Goal: Task Accomplishment & Management: Use online tool/utility

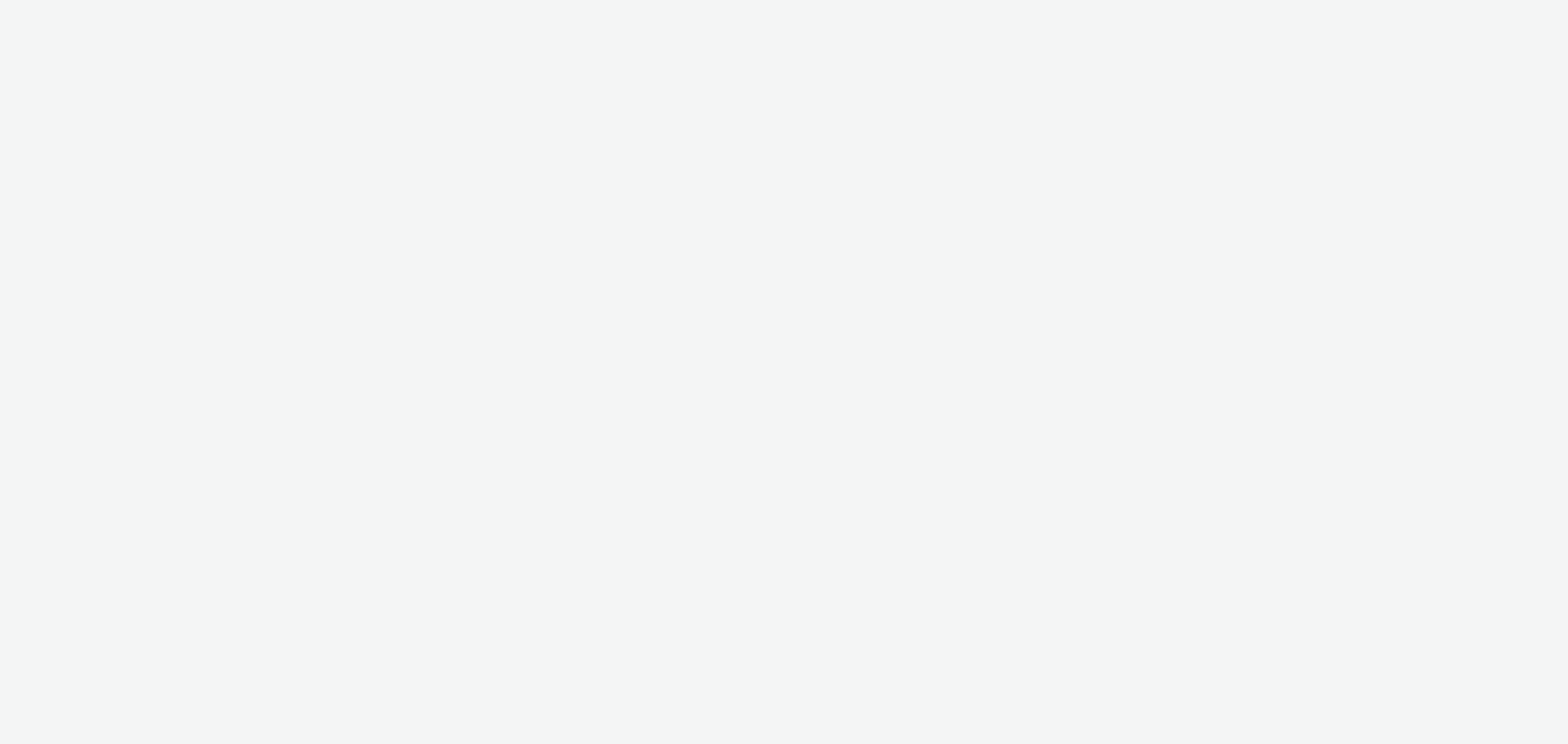
select select "11a7df10-284f-415c-b52a-427acf4c31ae"
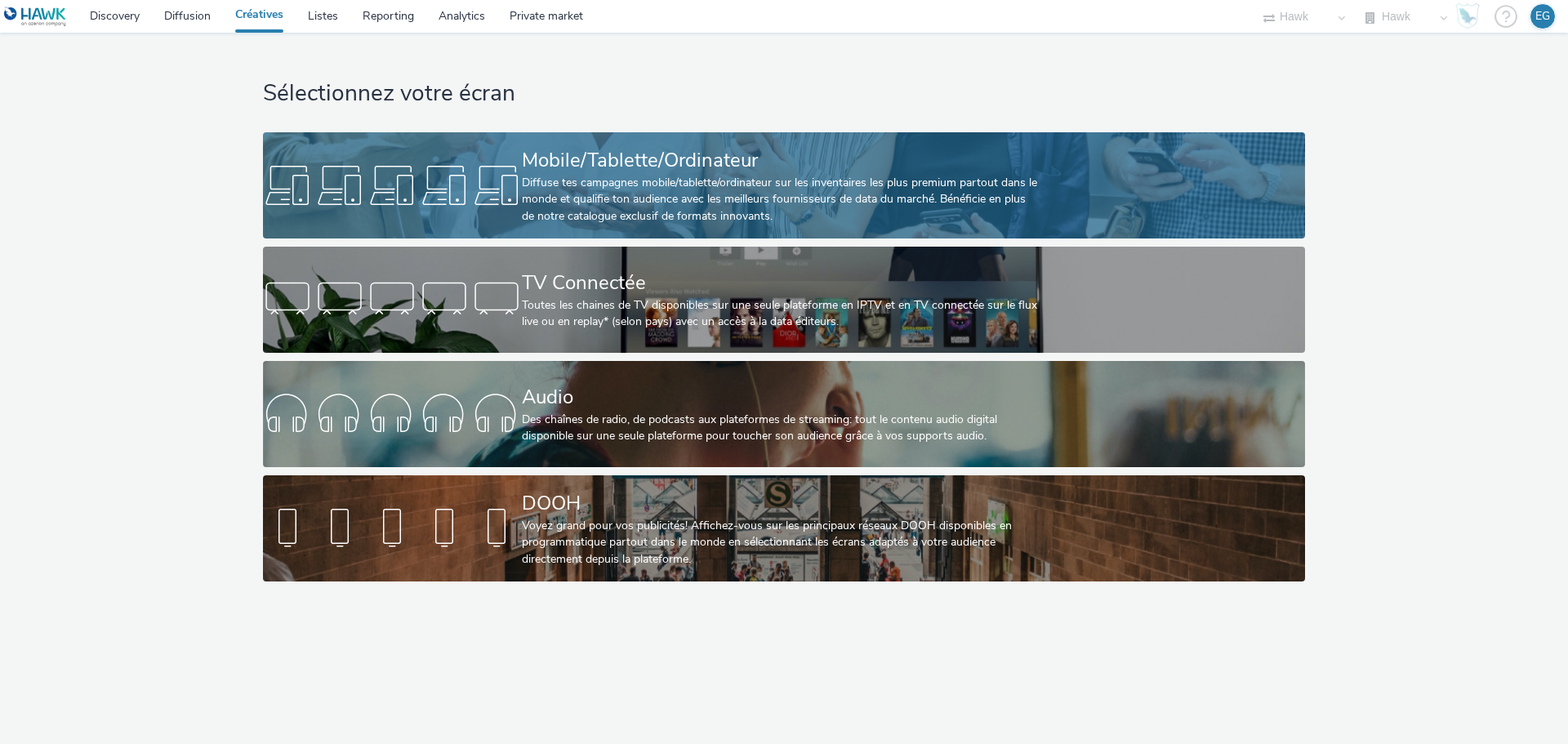
click at [625, 201] on div "Diffuse tes campagnes mobile/tablette/ordinateur sur les inventaires les plus p…" at bounding box center [781, 199] width 518 height 50
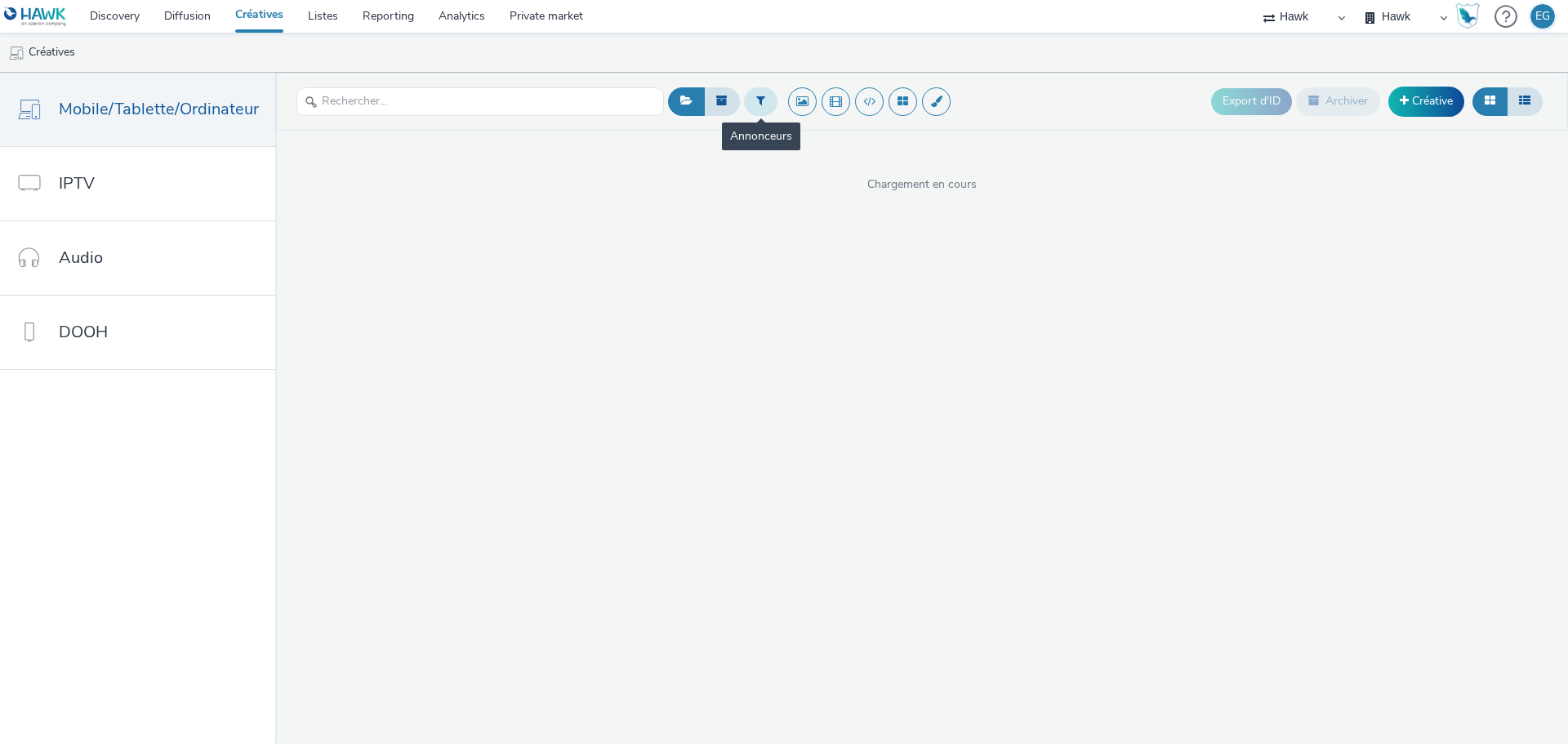
click at [758, 113] on button at bounding box center [761, 101] width 34 height 28
click at [835, 115] on div "Sélectionner un annonceur..." at bounding box center [859, 102] width 163 height 26
type input "ikea"
click at [835, 124] on li "IKEA" at bounding box center [859, 132] width 163 height 27
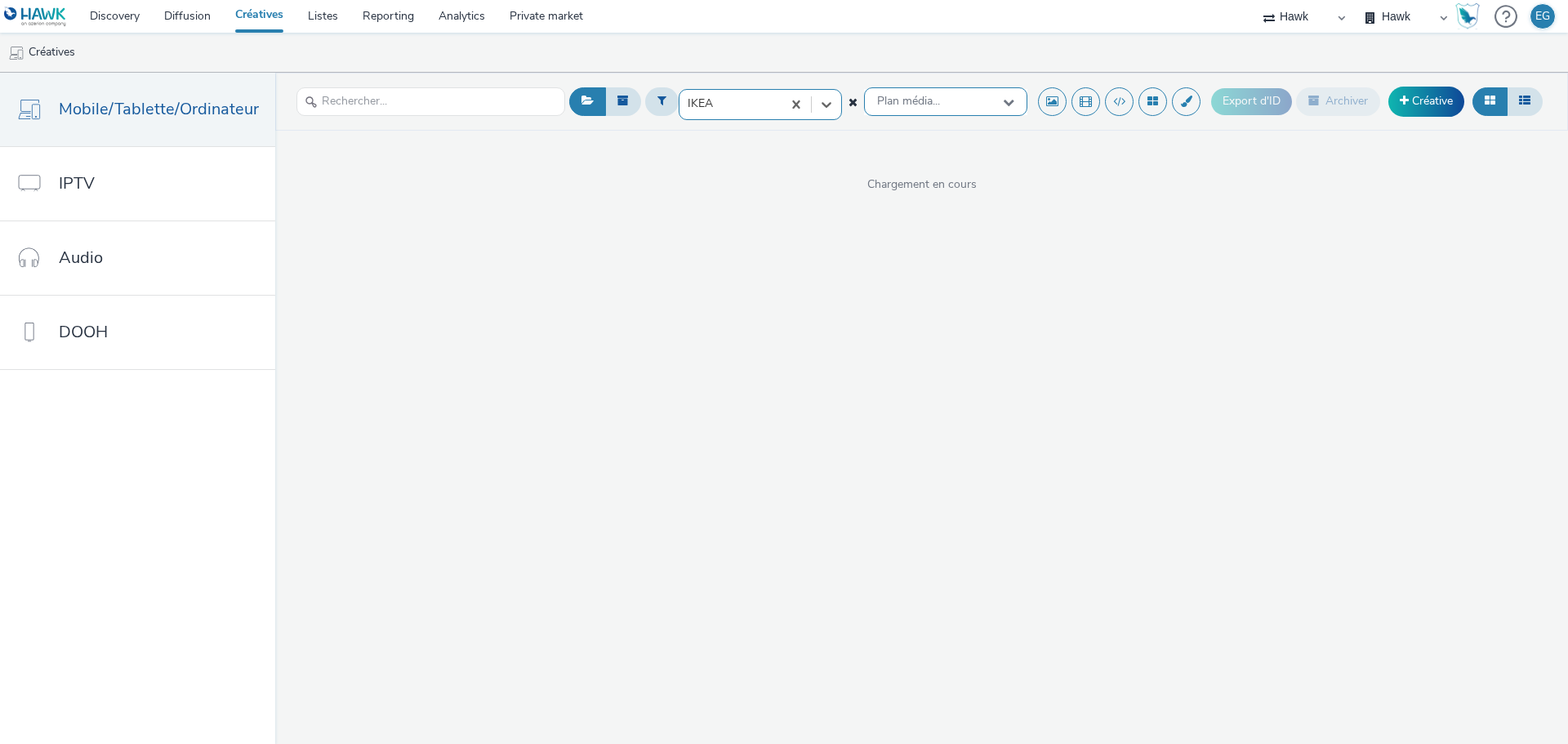
click at [917, 97] on span "Plan média..." at bounding box center [907, 102] width 62 height 14
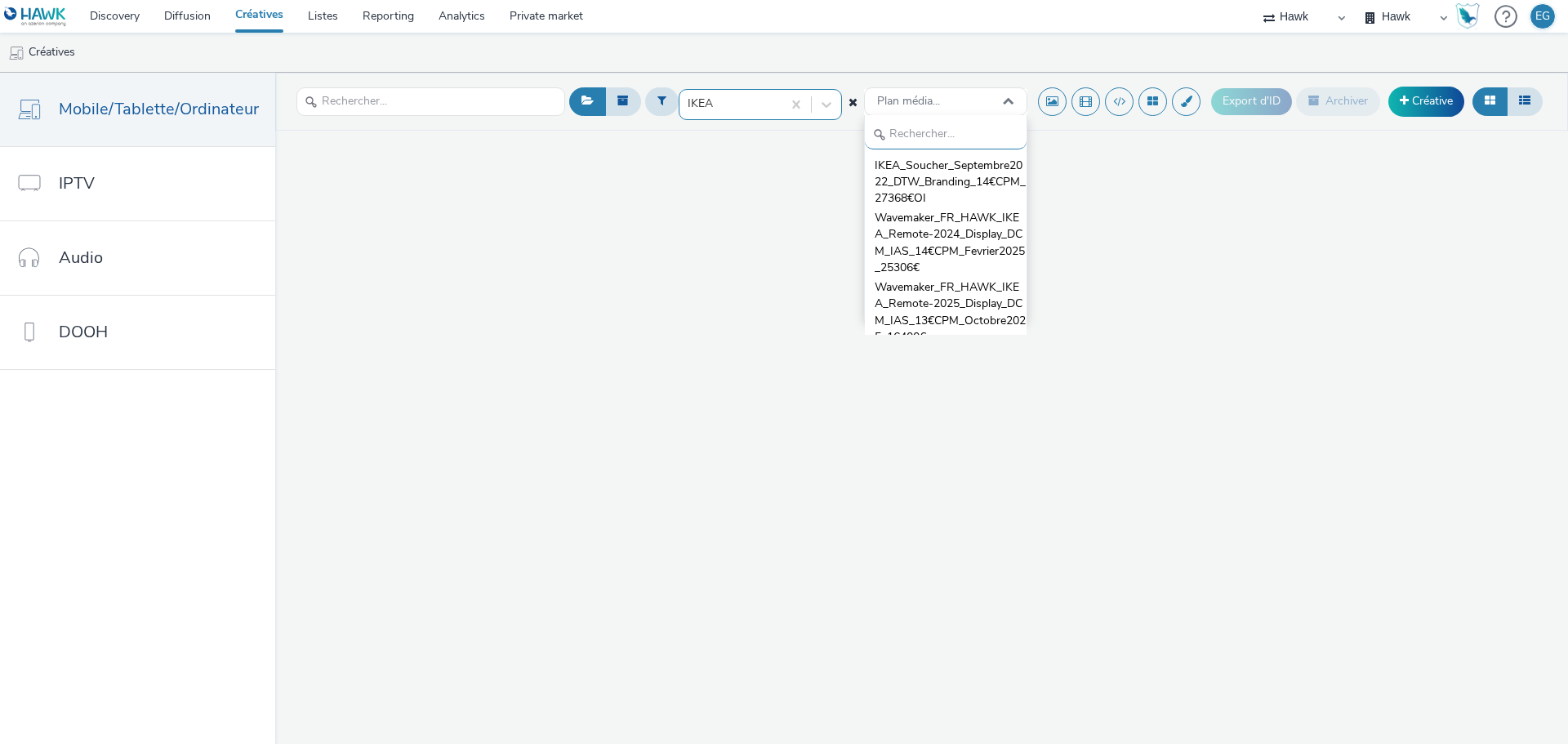
click at [946, 51] on ul "Créatives" at bounding box center [784, 53] width 1568 height 40
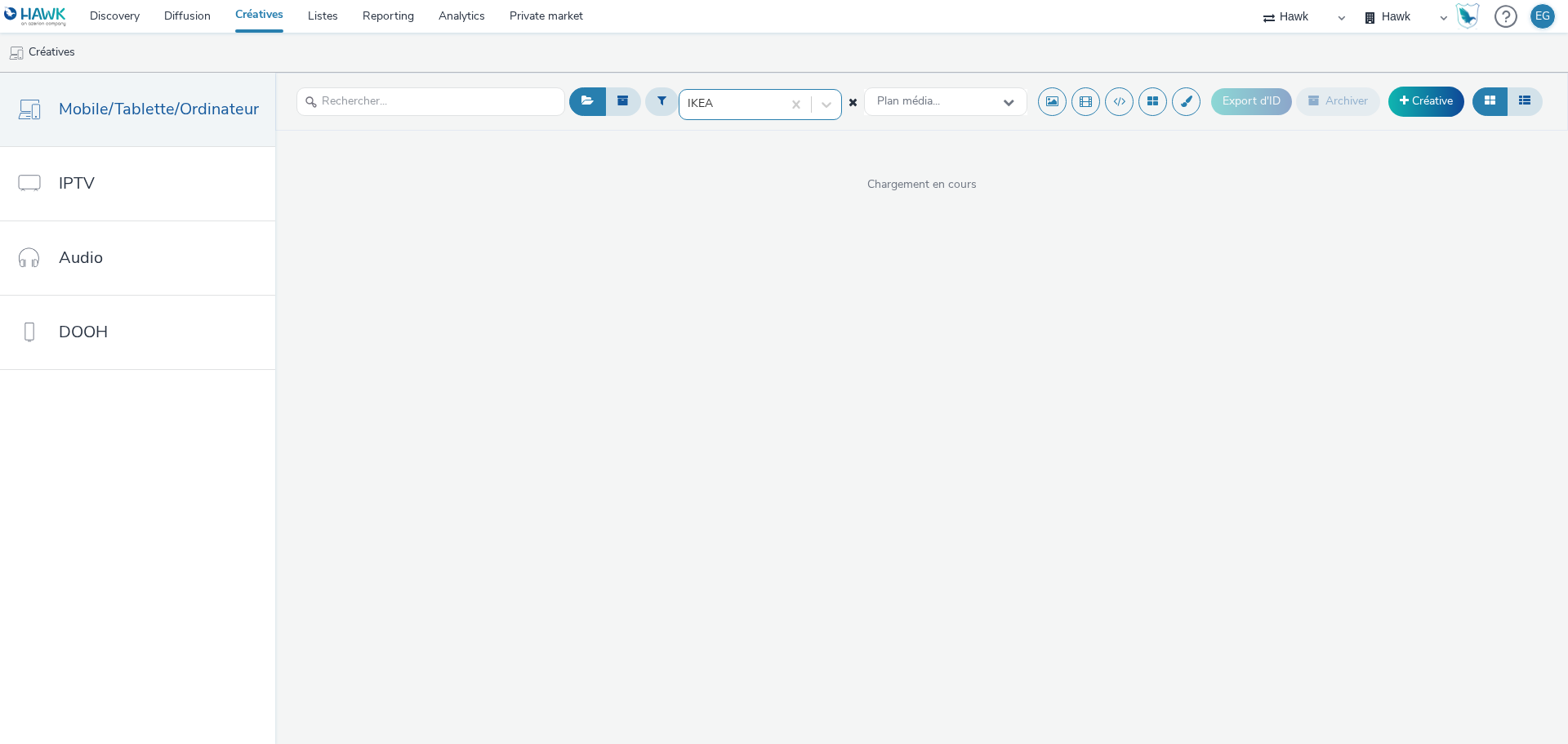
click at [853, 105] on icon at bounding box center [852, 102] width 9 height 12
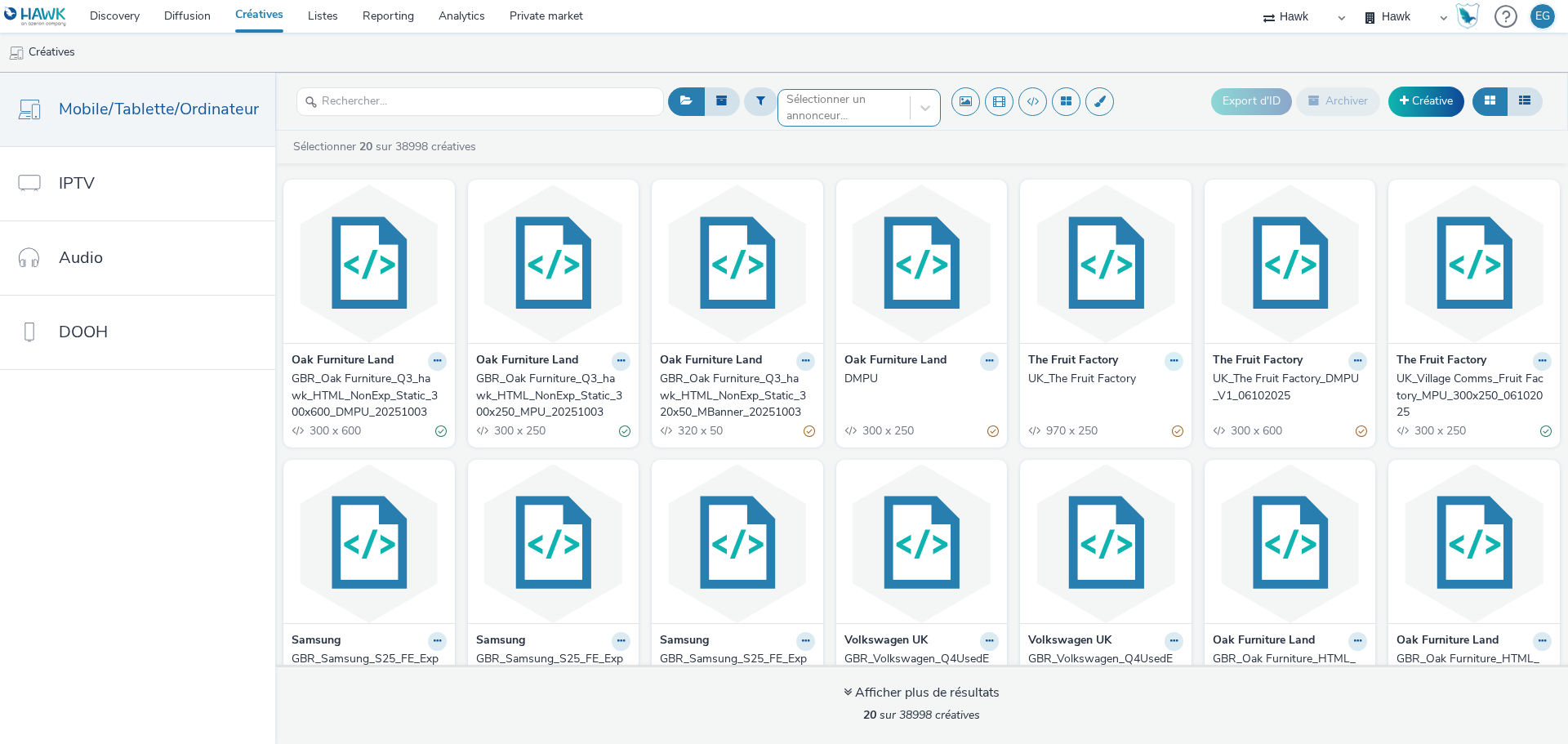
click at [1167, 366] on button at bounding box center [1173, 361] width 19 height 19
click at [962, 160] on div "Sélectionner 20 sur 38998 créatives" at bounding box center [921, 151] width 1293 height 25
click at [616, 55] on ul "Créatives" at bounding box center [784, 53] width 1568 height 40
click at [254, 13] on link "Créatives" at bounding box center [259, 16] width 72 height 33
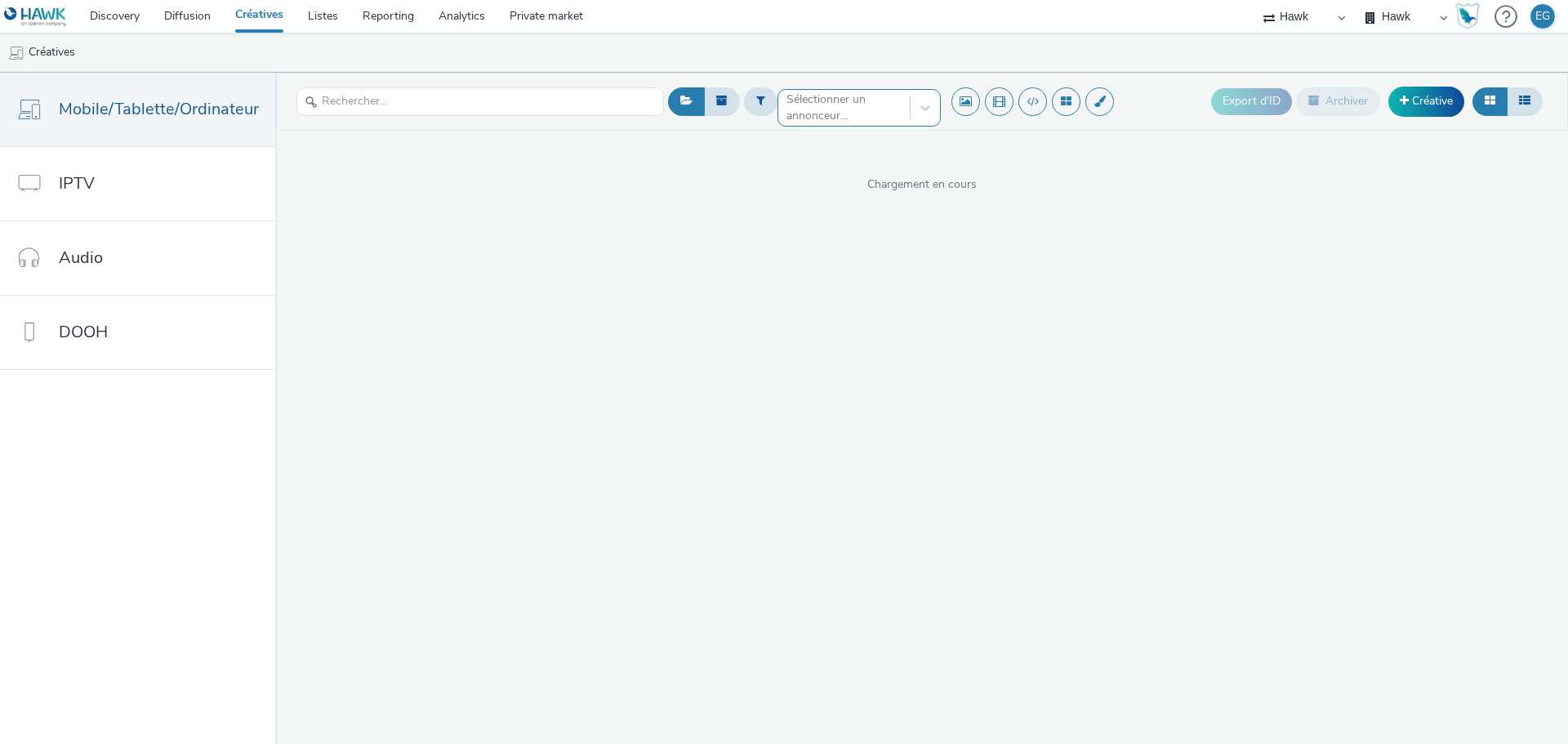
click at [254, 13] on link "Créatives" at bounding box center [259, 16] width 72 height 33
select select "d3406a9b-95e8-409c-967d-04bb2c697fe0"
select select "79162ed7-0017-4339-93b0-3399b708648f"
